Goal: Task Accomplishment & Management: Manage account settings

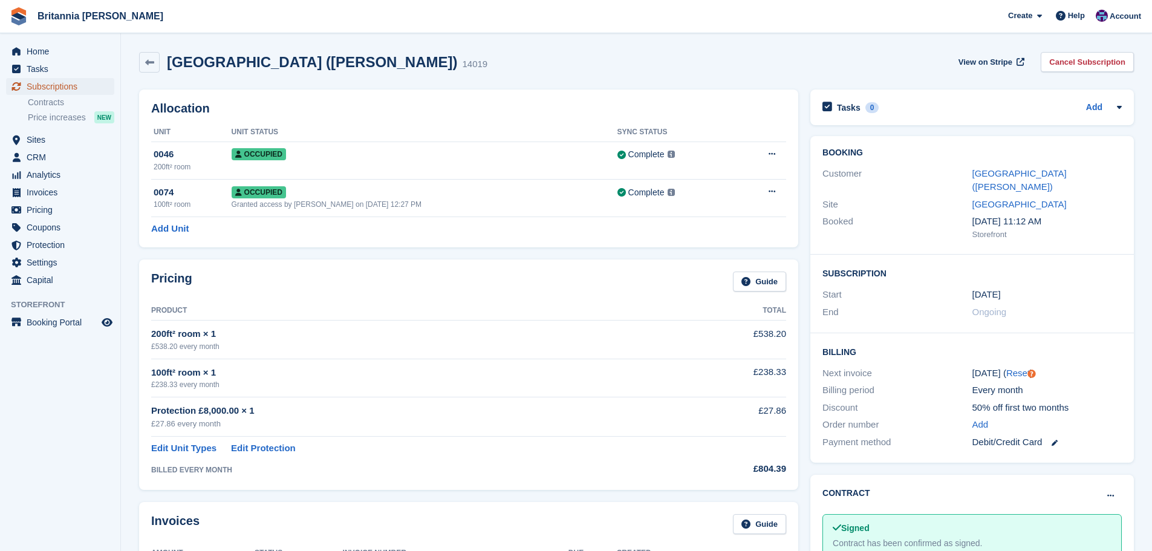
click at [66, 88] on span "Subscriptions" at bounding box center [63, 86] width 73 height 17
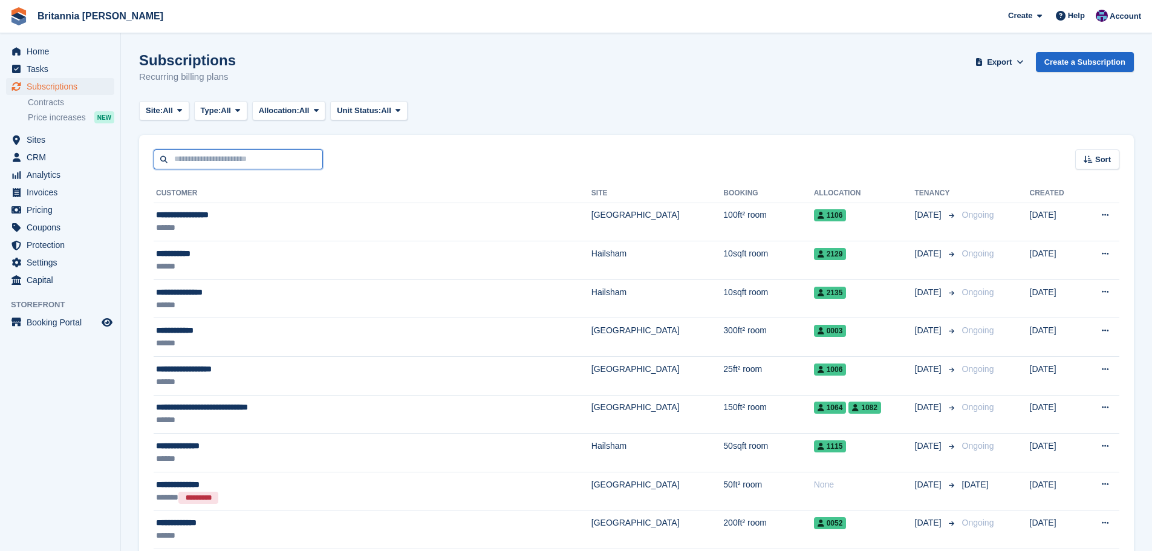
click at [218, 163] on input "text" at bounding box center [238, 159] width 169 height 20
type input "*****"
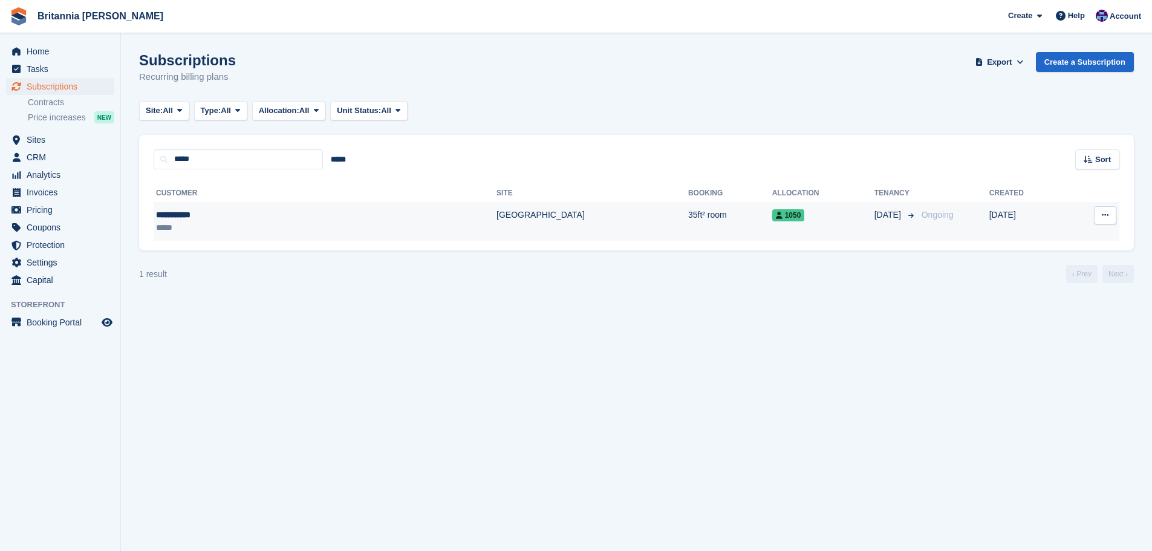
click at [688, 212] on td "35ft² room" at bounding box center [730, 222] width 84 height 38
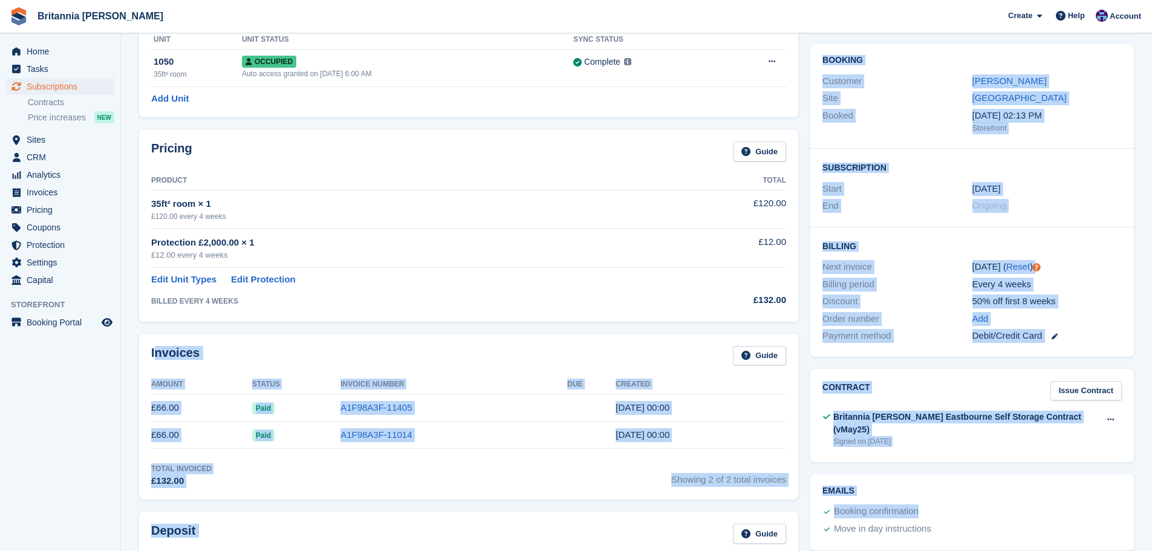
scroll to position [119, 0]
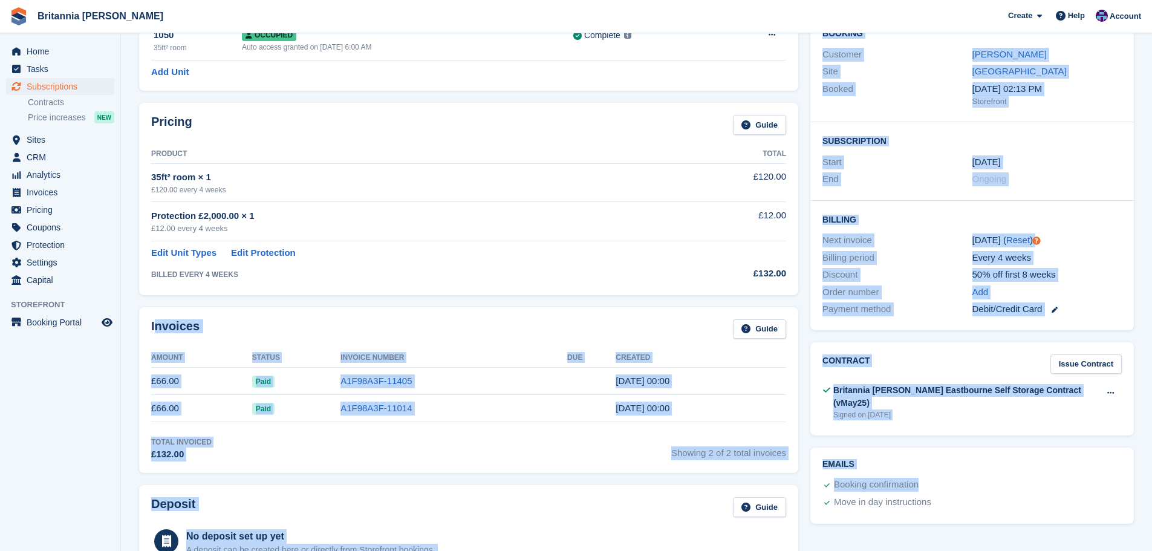
drag, startPoint x: 153, startPoint y: 440, endPoint x: 985, endPoint y: 500, distance: 833.9
click at [942, 515] on div "Allocation Unit Unit Status Sync Status 1050 35ft² room Occupied Auto access gr…" at bounding box center [636, 540] width 1007 height 1152
click at [985, 498] on div "Move in day instructions" at bounding box center [971, 503] width 302 height 18
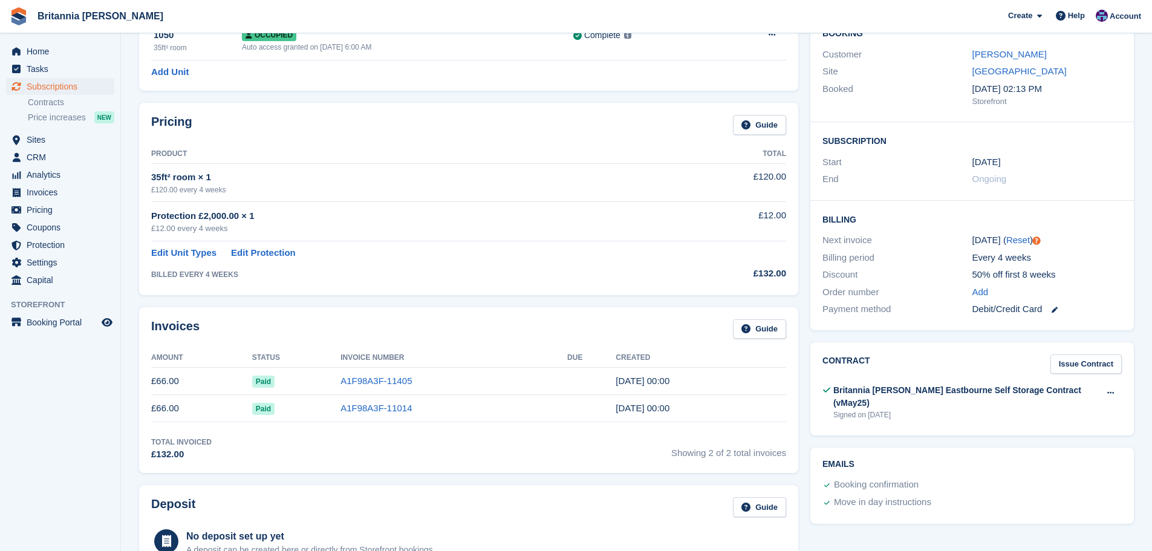
drag, startPoint x: 981, startPoint y: 489, endPoint x: 331, endPoint y: 327, distance: 670.2
click at [335, 330] on div "Allocation Unit Unit Status Sync Status 1050 35ft² room Occupied Auto access gr…" at bounding box center [636, 540] width 1007 height 1152
click at [329, 327] on div "Invoices Guide" at bounding box center [468, 332] width 635 height 27
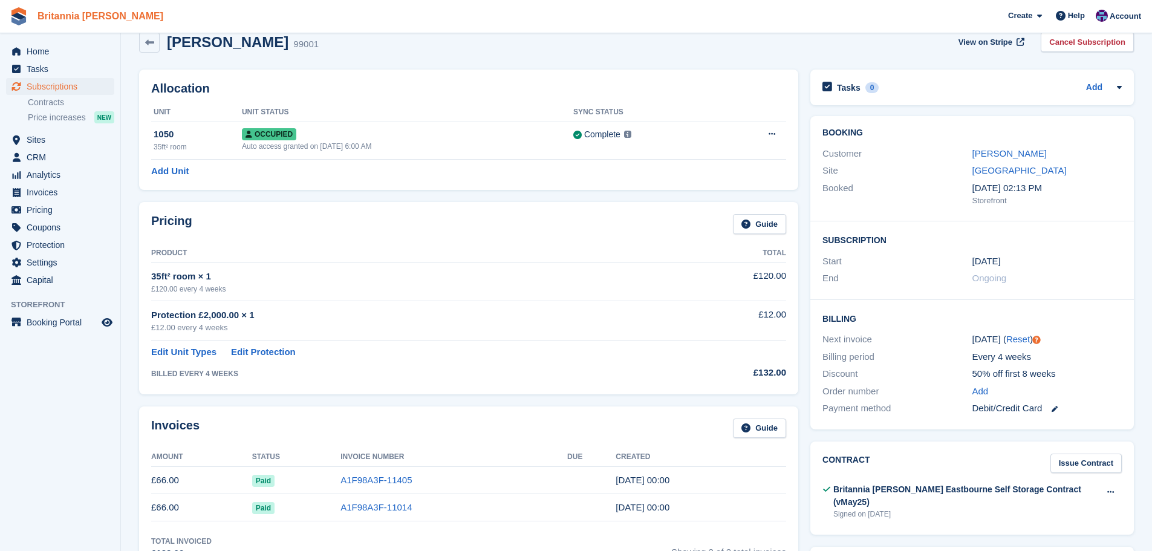
scroll to position [0, 0]
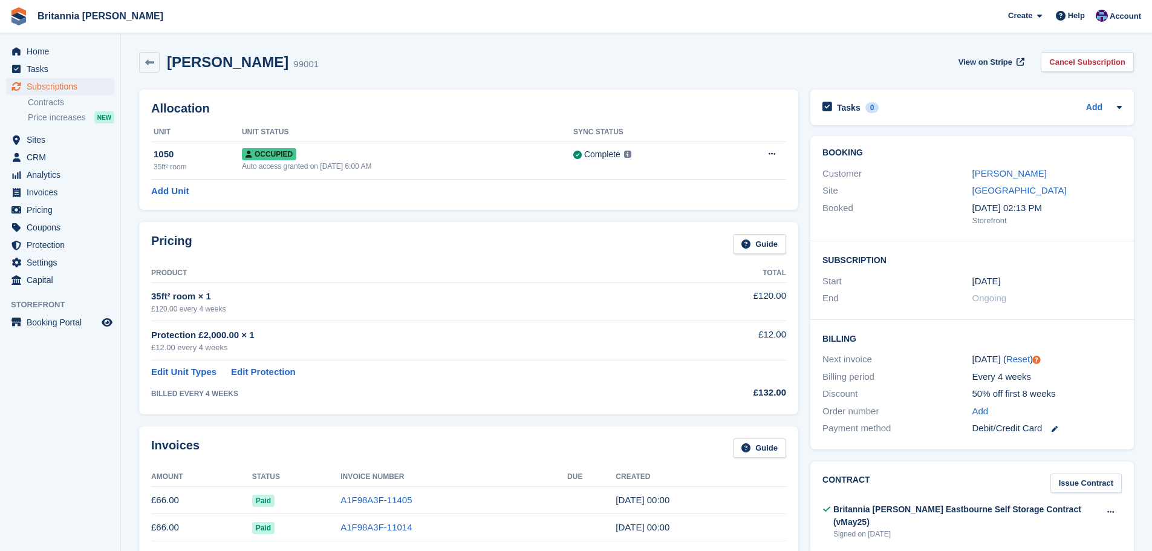
drag, startPoint x: 892, startPoint y: 478, endPoint x: 414, endPoint y: 73, distance: 626.2
click at [414, 73] on div "Lilly Frape 99001 View on Stripe Cancel Subscription" at bounding box center [636, 65] width 1007 height 38
click at [1101, 57] on link "Cancel Subscription" at bounding box center [1087, 62] width 93 height 20
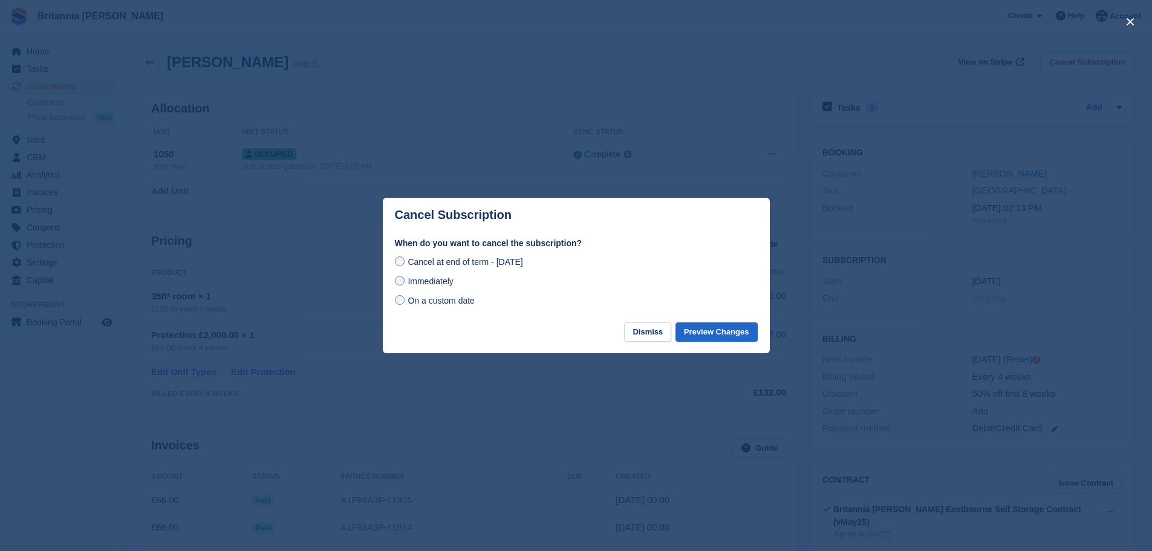
click at [430, 280] on span "Immediately" at bounding box center [430, 281] width 45 height 10
click at [738, 333] on button "Preview Changes" at bounding box center [717, 332] width 82 height 20
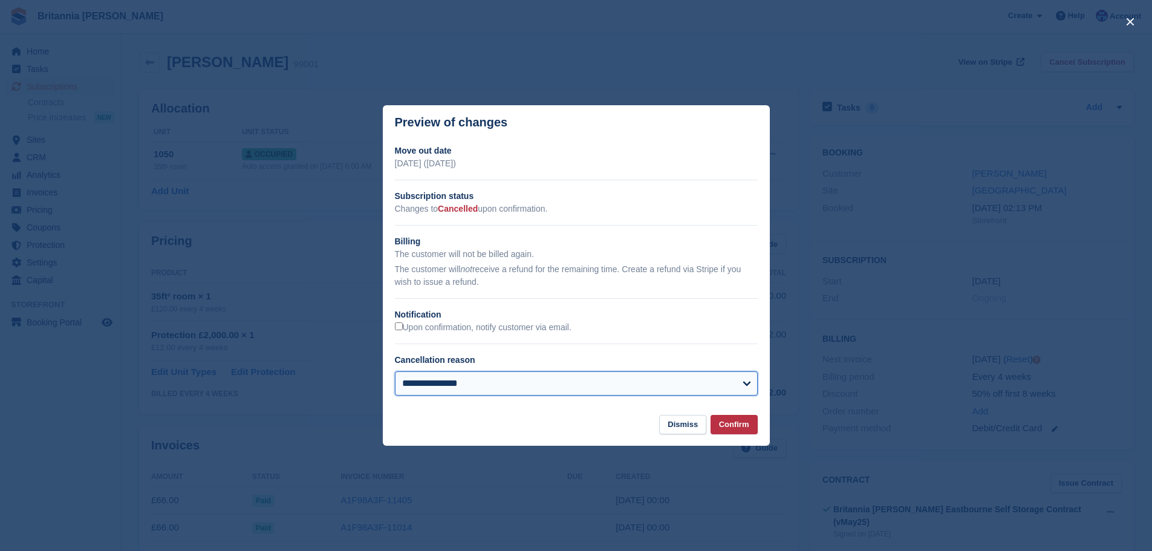
click at [661, 373] on select "**********" at bounding box center [576, 383] width 363 height 24
select select "**********"
click at [395, 372] on select "**********" at bounding box center [576, 383] width 363 height 24
click at [722, 426] on button "Confirm" at bounding box center [734, 425] width 47 height 20
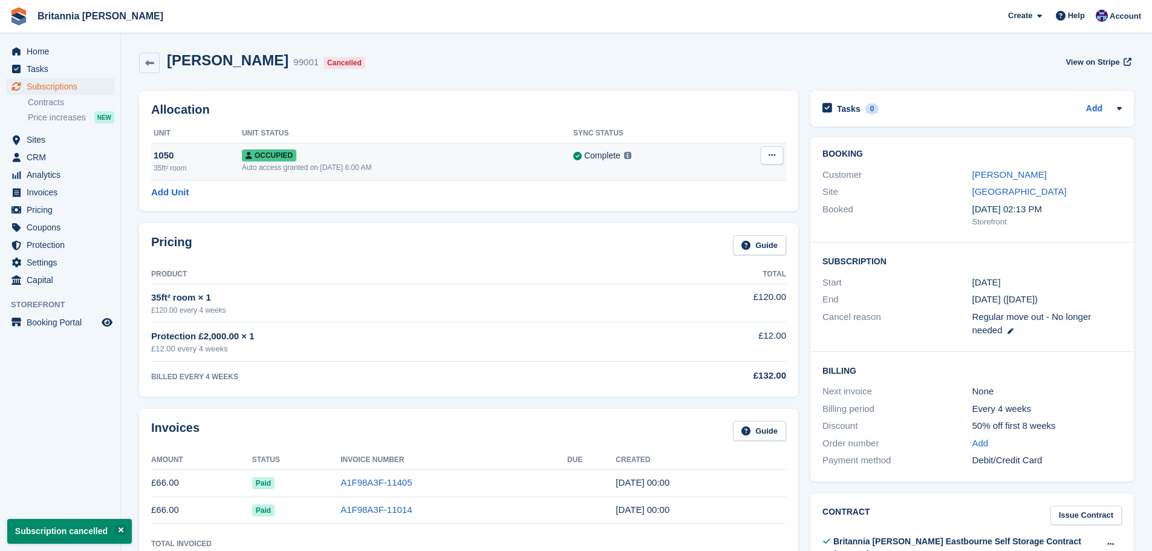
click at [766, 155] on button at bounding box center [772, 155] width 22 height 18
click at [688, 221] on p "Deallocate" at bounding box center [725, 221] width 105 height 16
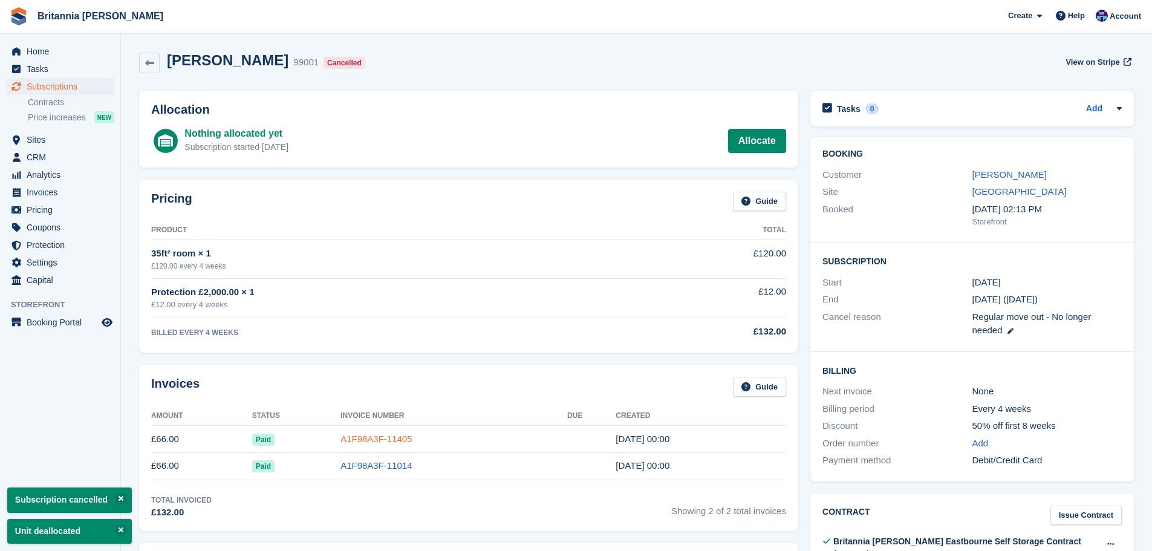
click at [362, 440] on link "A1F98A3F-11405" at bounding box center [376, 439] width 71 height 10
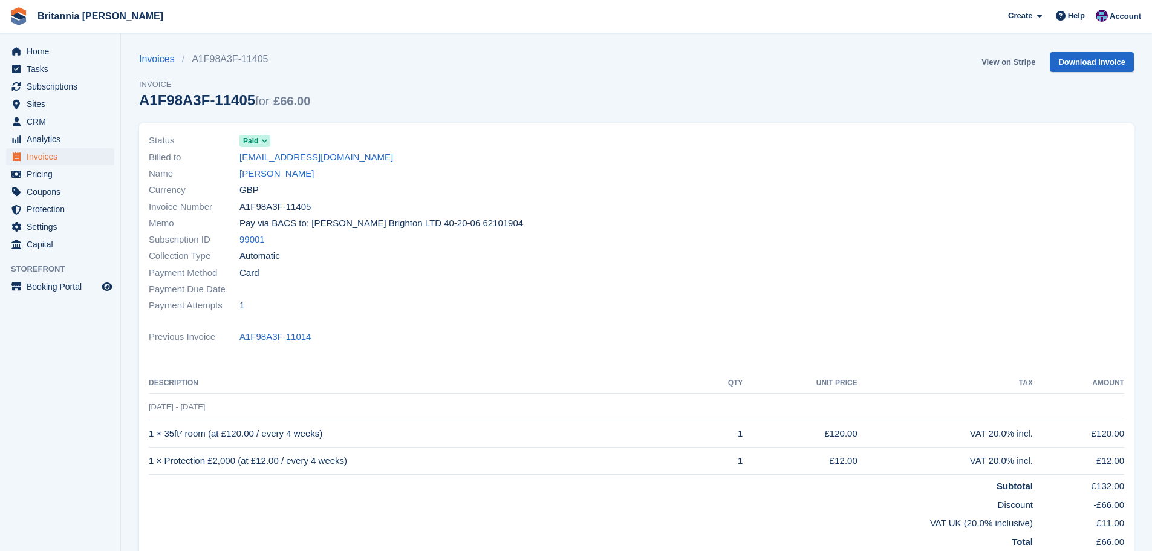
click at [1013, 60] on link "View on Stripe" at bounding box center [1009, 62] width 64 height 20
click at [267, 166] on div "Name Lilly Frape" at bounding box center [389, 174] width 481 height 16
click at [273, 174] on link "[PERSON_NAME]" at bounding box center [277, 174] width 74 height 14
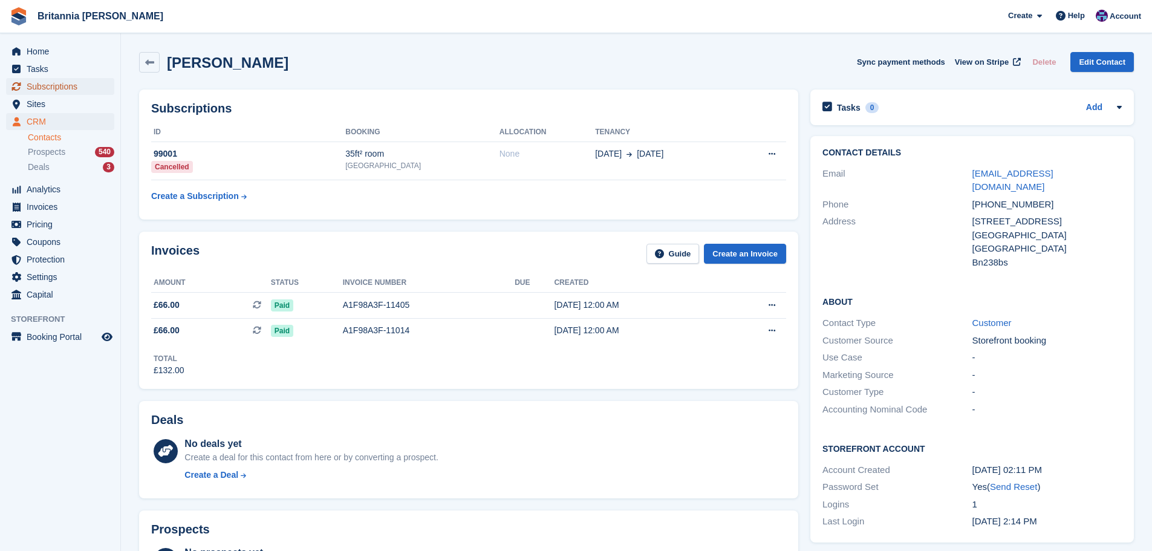
click at [64, 87] on span "Subscriptions" at bounding box center [63, 86] width 73 height 17
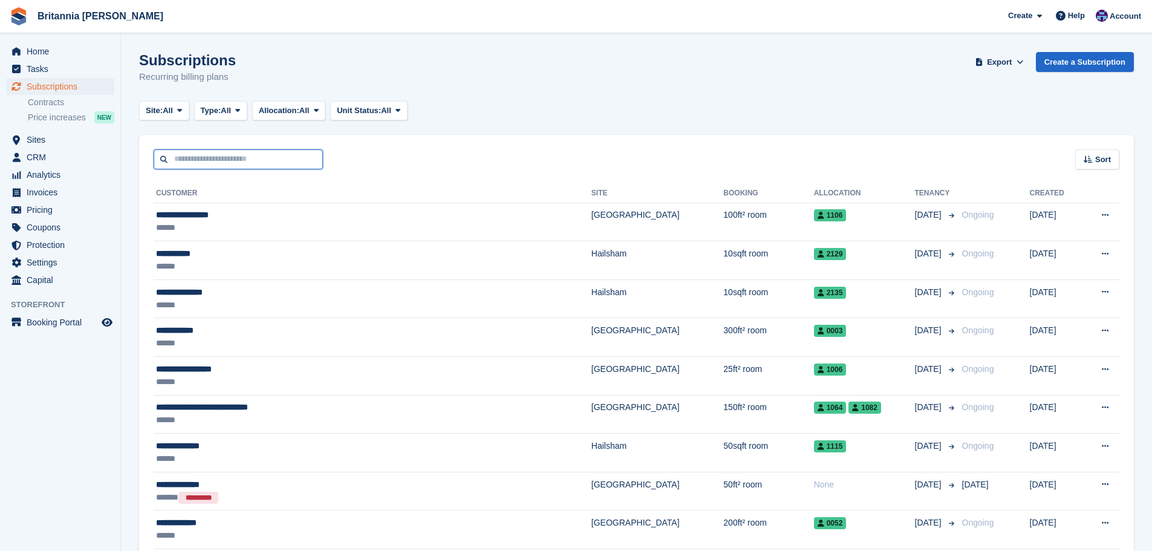
click at [185, 154] on input "text" at bounding box center [238, 159] width 169 height 20
type input "*****"
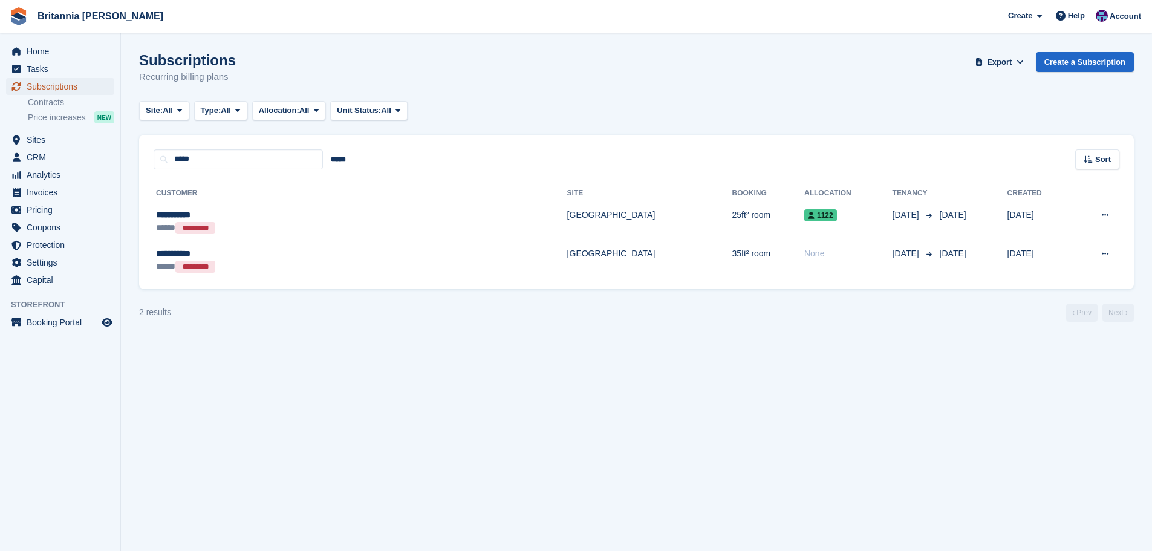
drag, startPoint x: 64, startPoint y: 86, endPoint x: 71, endPoint y: 88, distance: 6.9
click at [65, 87] on span "Subscriptions" at bounding box center [63, 86] width 73 height 17
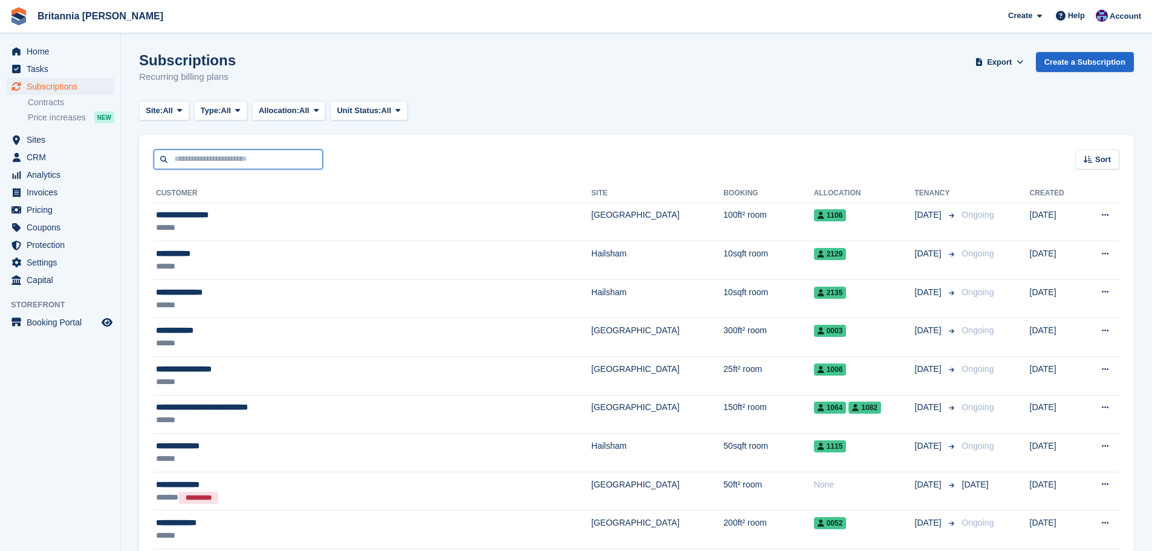
click at [210, 160] on input "text" at bounding box center [238, 159] width 169 height 20
type input "****"
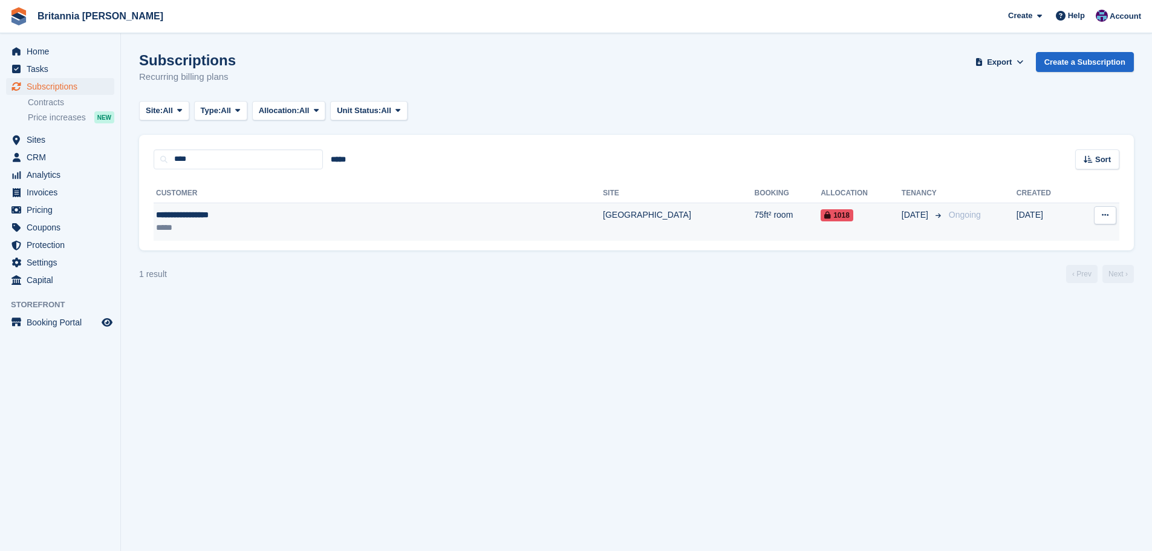
click at [755, 224] on td "75ft² room" at bounding box center [788, 222] width 67 height 38
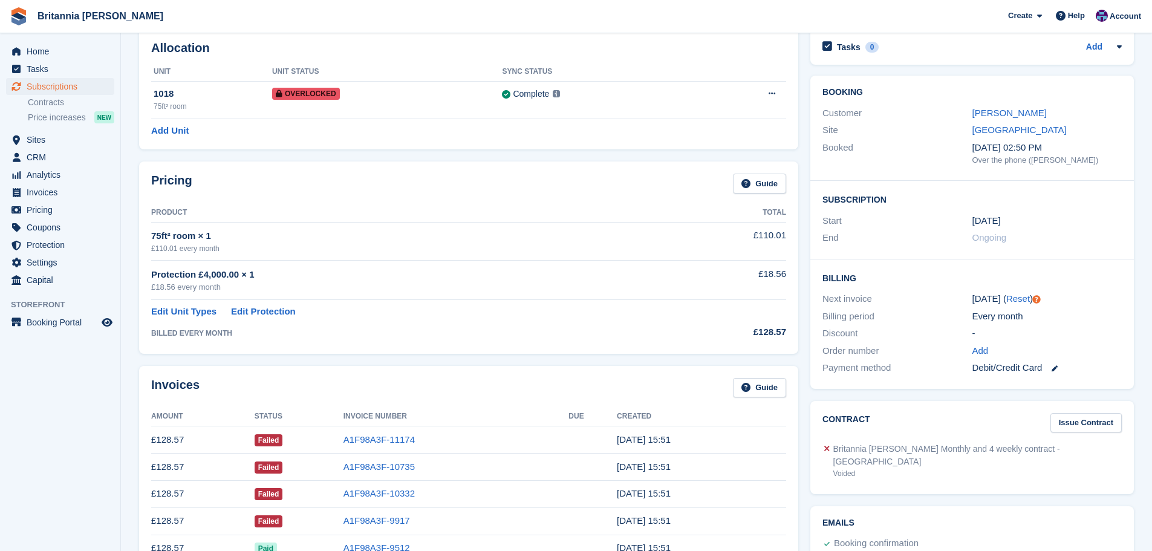
scroll to position [121, 0]
